Goal: Transaction & Acquisition: Purchase product/service

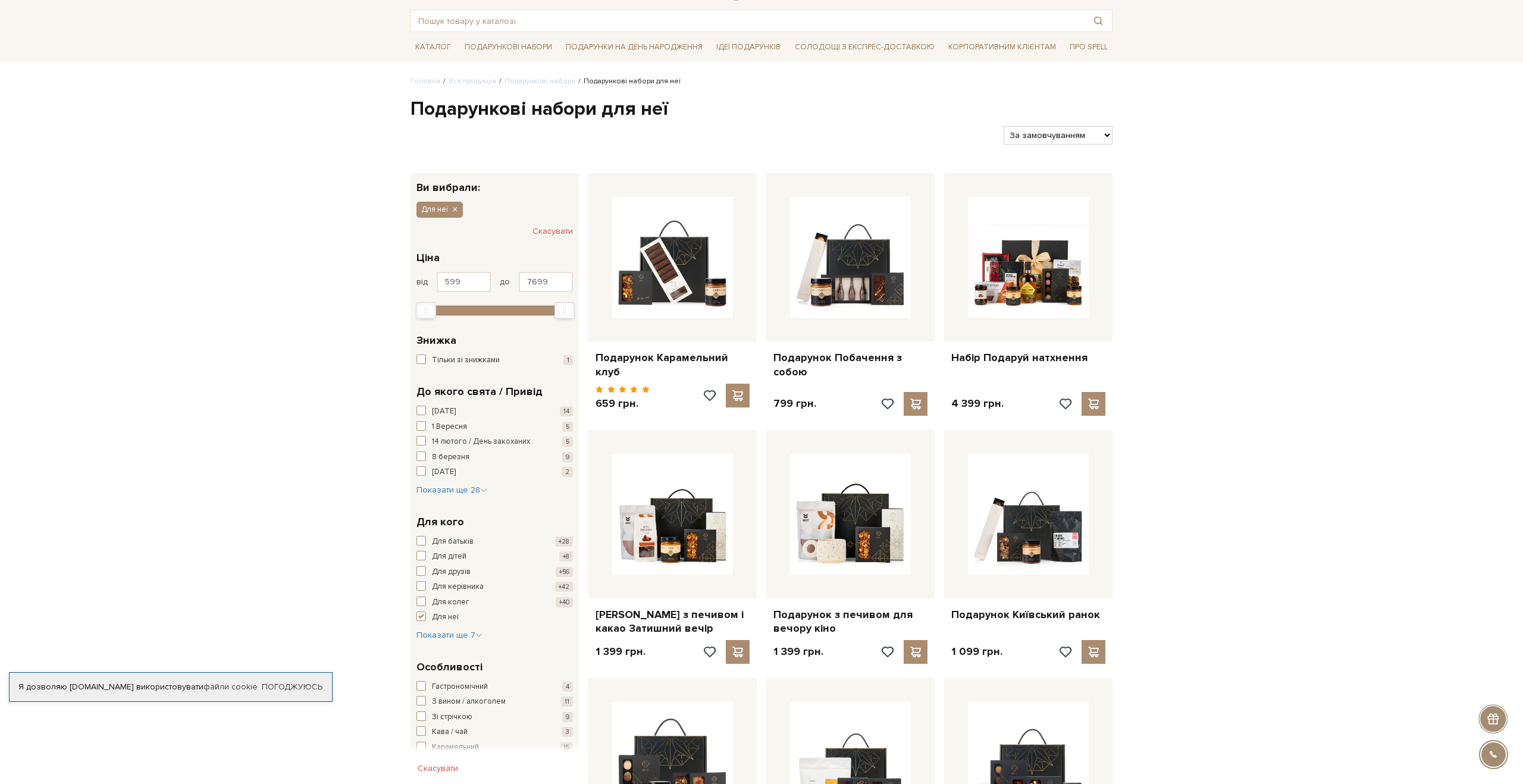
scroll to position [58, 0]
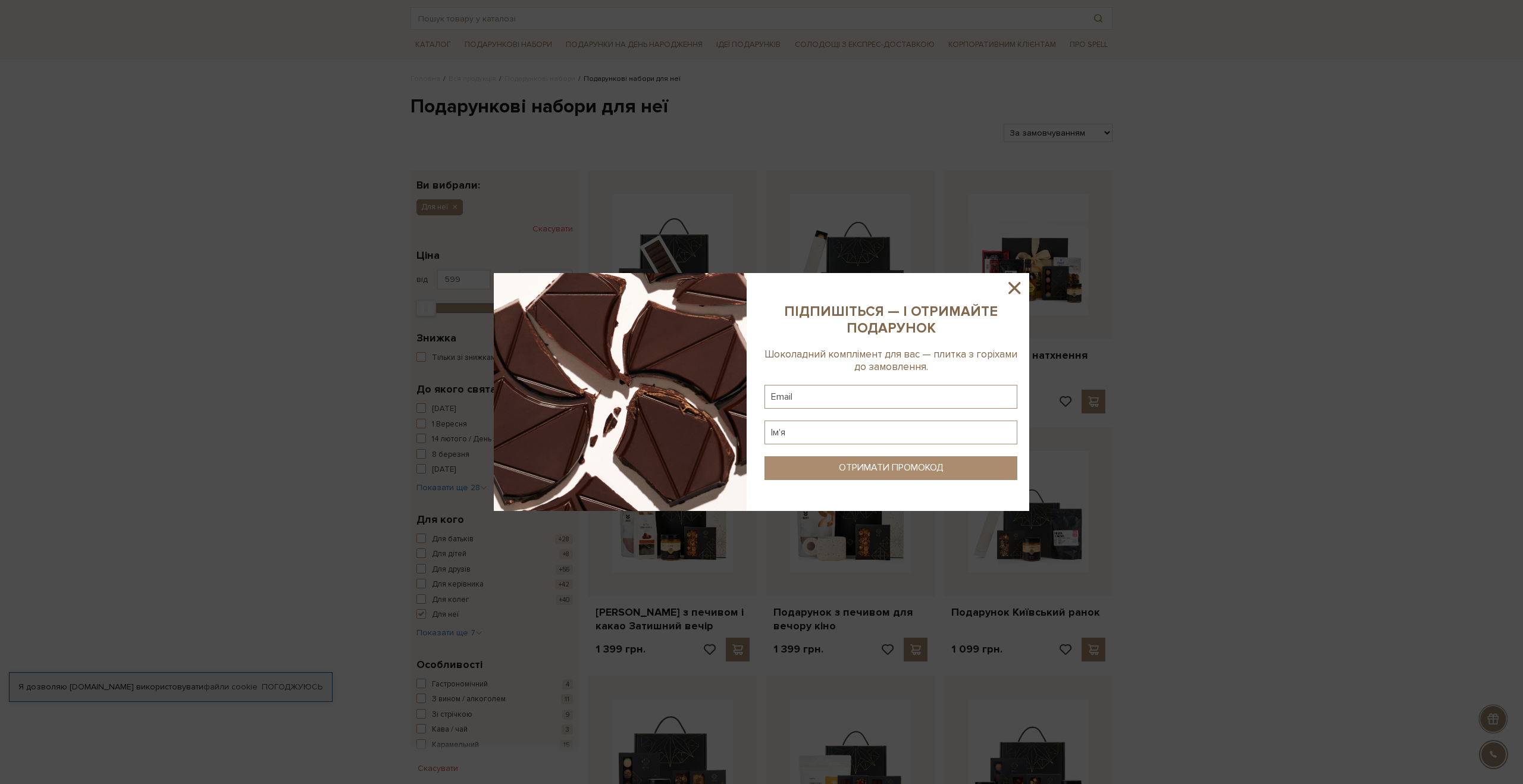
click at [1013, 289] on icon at bounding box center [1014, 288] width 12 height 12
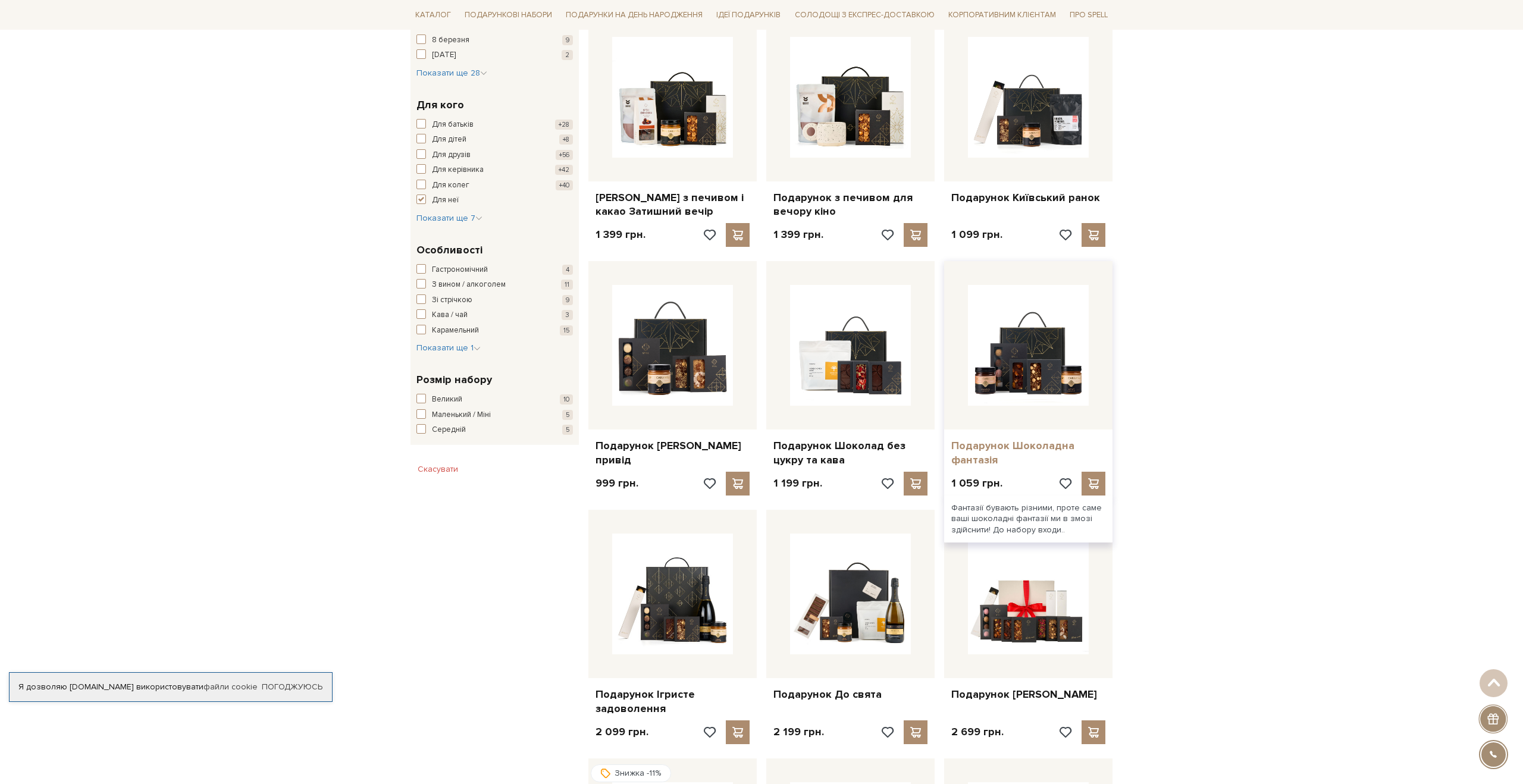
scroll to position [592, 0]
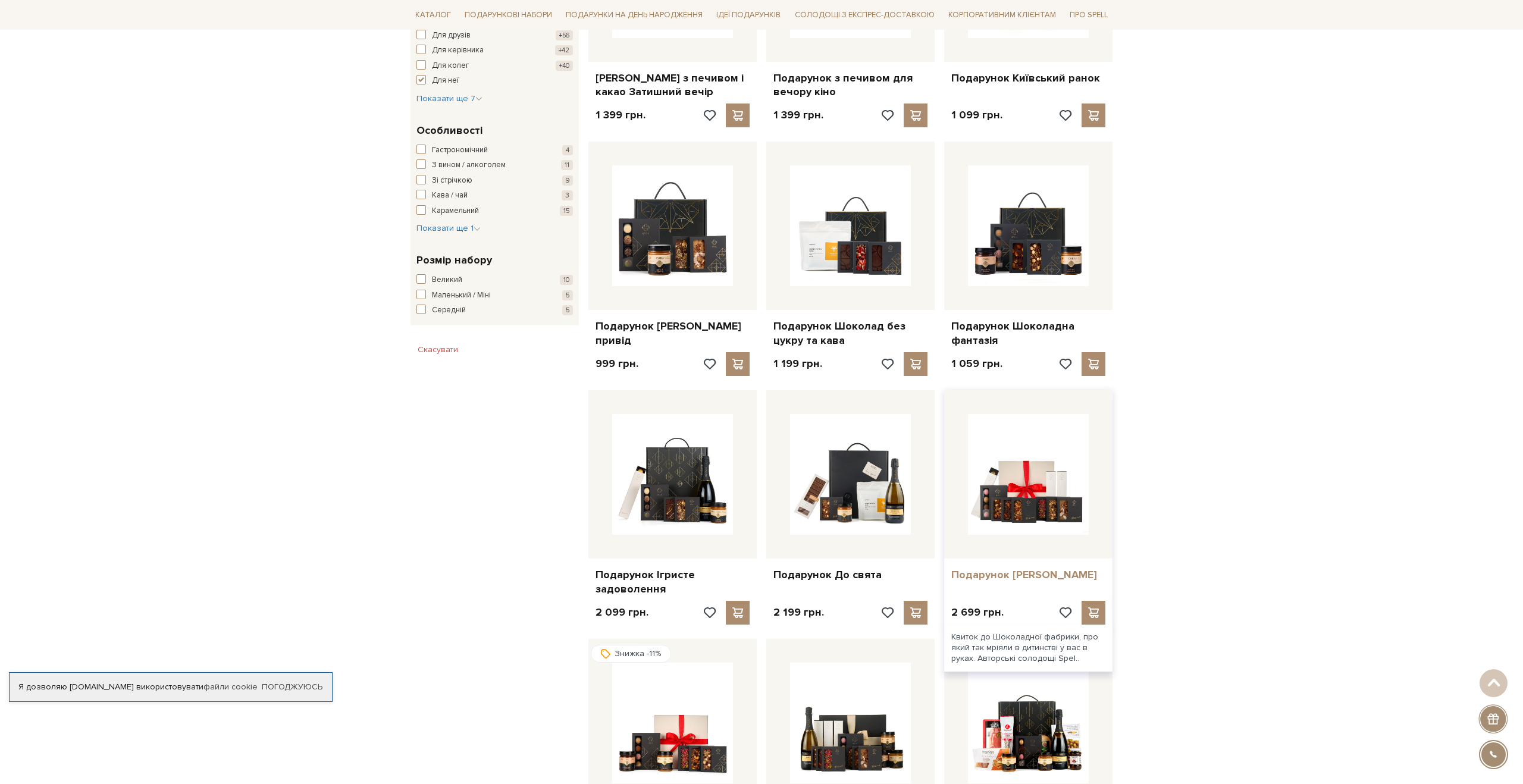
click at [1009, 568] on link "Подарунок [PERSON_NAME]" at bounding box center [1029, 575] width 154 height 13
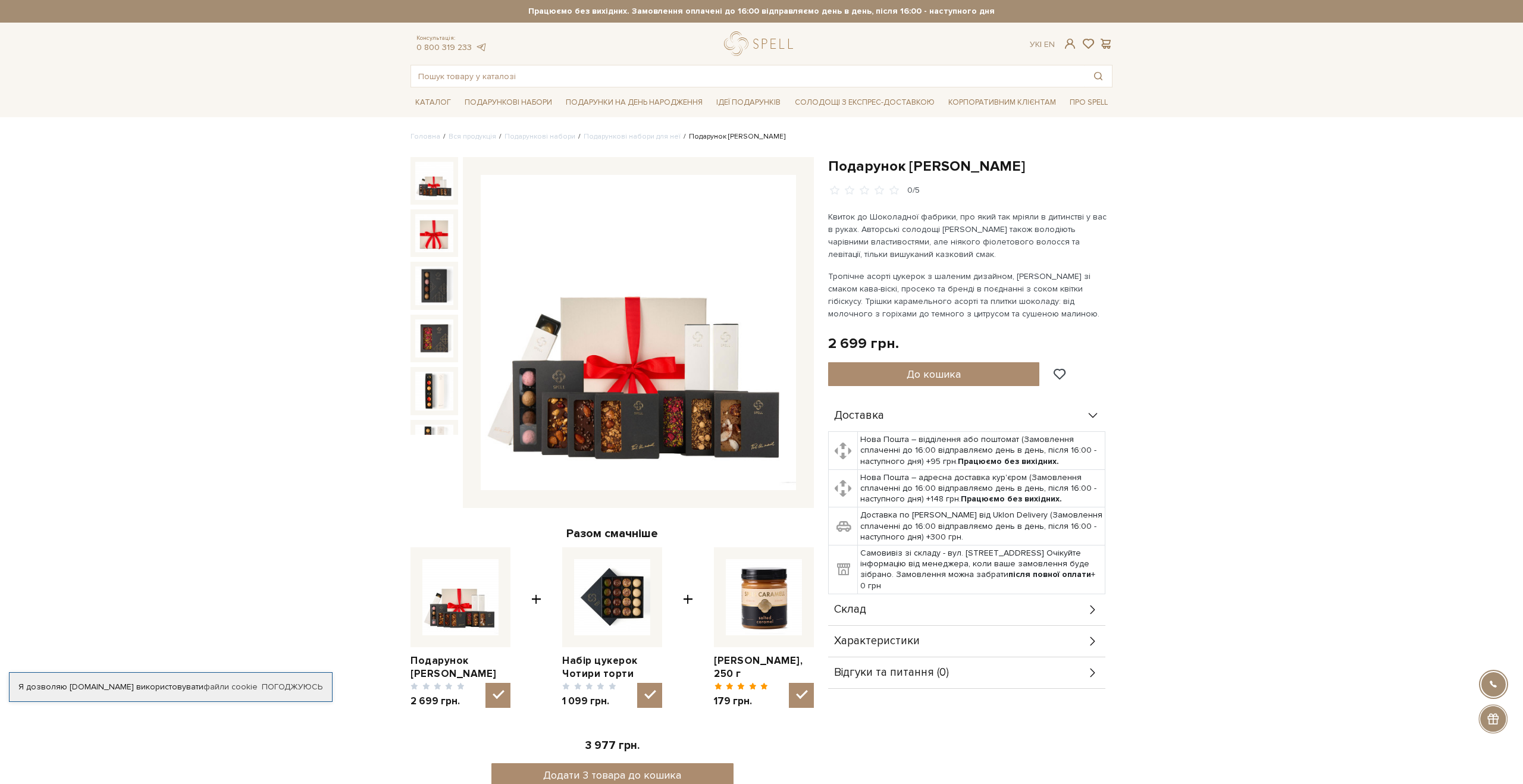
click at [594, 395] on img at bounding box center [638, 332] width 316 height 316
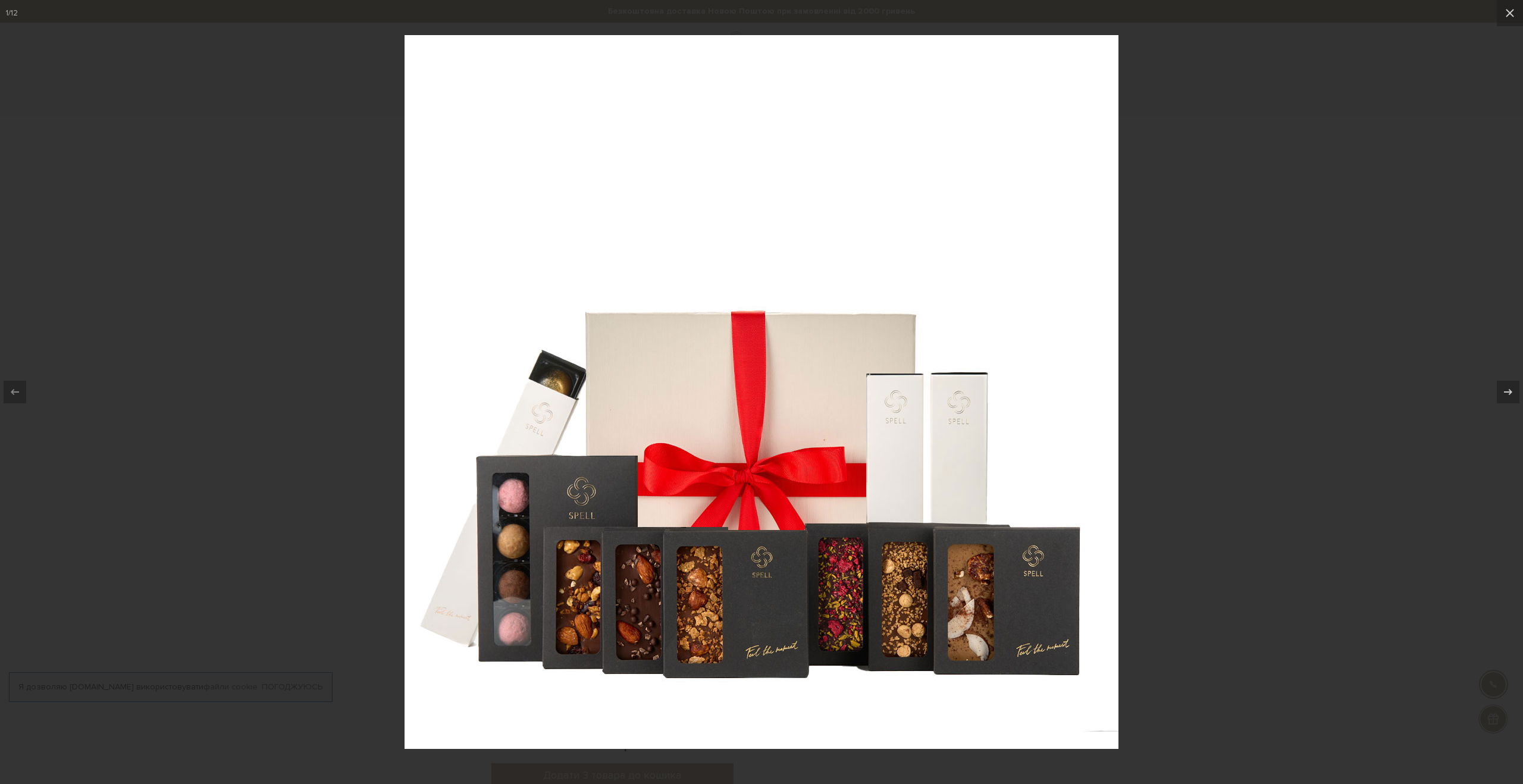
click at [1238, 350] on div at bounding box center [761, 392] width 1523 height 784
